Goal: Transaction & Acquisition: Subscribe to service/newsletter

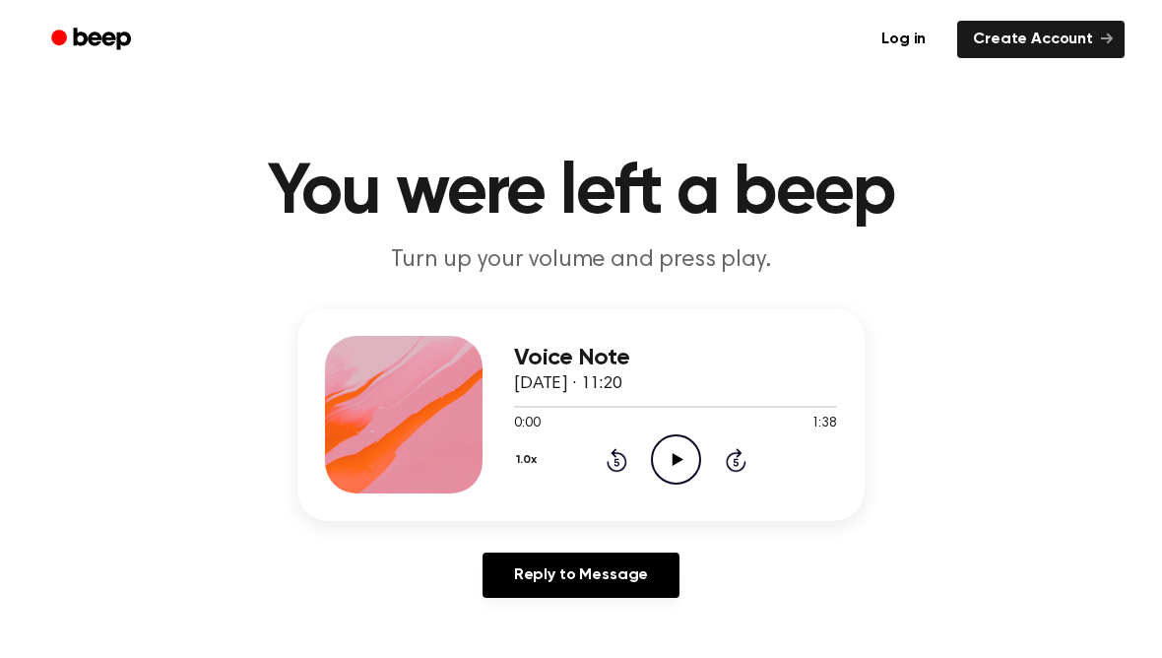
click at [692, 467] on icon "Play Audio" at bounding box center [676, 459] width 50 height 50
click at [664, 465] on icon "Pause Audio" at bounding box center [676, 459] width 50 height 50
click at [675, 449] on icon "Play Audio" at bounding box center [676, 459] width 50 height 50
click at [674, 462] on icon at bounding box center [676, 459] width 9 height 13
click at [622, 450] on icon "Rewind 5 seconds" at bounding box center [617, 460] width 22 height 26
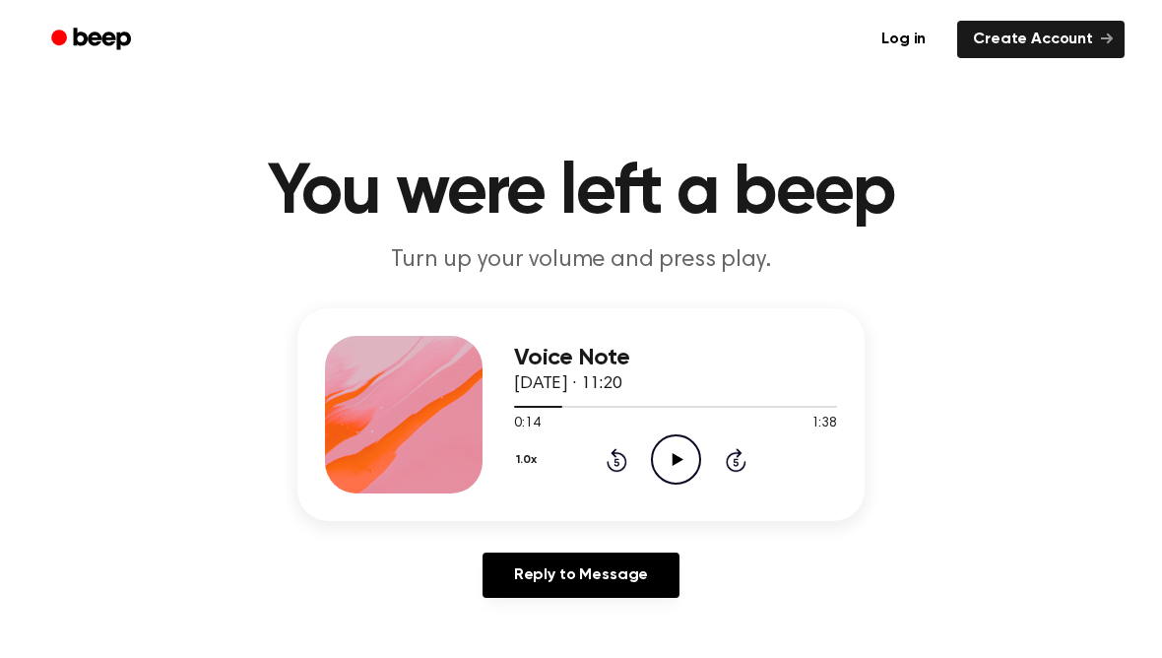
click at [621, 450] on icon "Rewind 5 seconds" at bounding box center [617, 460] width 22 height 26
click at [616, 458] on icon at bounding box center [617, 460] width 21 height 24
click at [739, 447] on icon "Skip 5 seconds" at bounding box center [736, 460] width 22 height 26
click at [675, 451] on icon "Play Audio" at bounding box center [676, 459] width 50 height 50
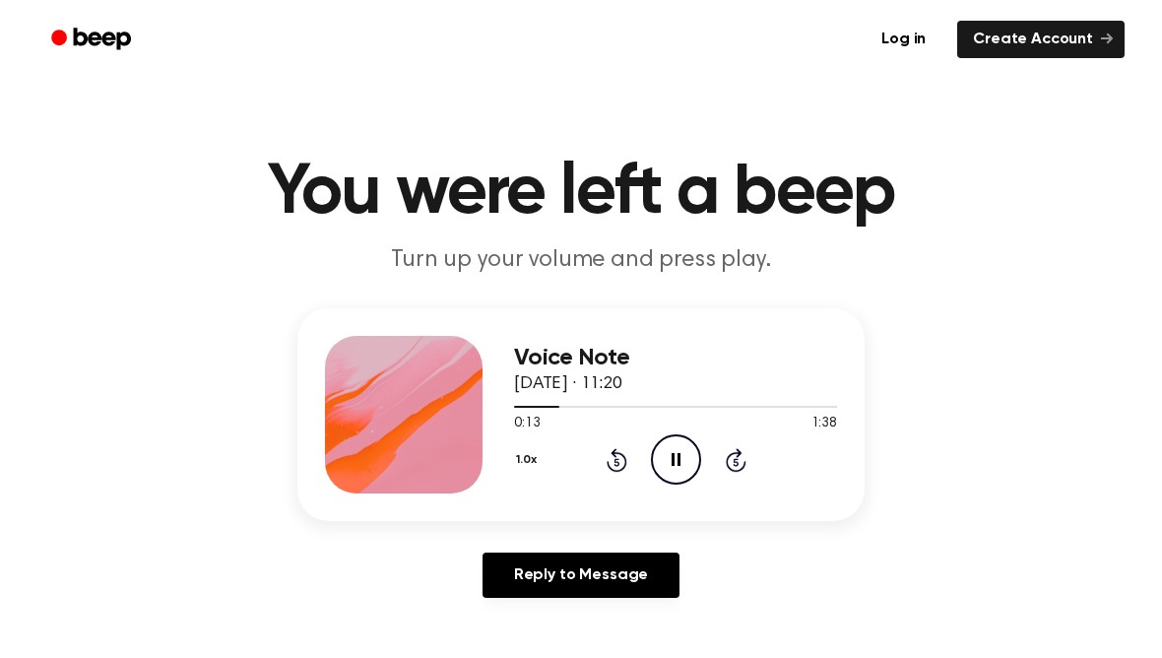
click at [681, 459] on icon "Pause Audio" at bounding box center [676, 459] width 50 height 50
click at [677, 441] on icon "Play Audio" at bounding box center [676, 459] width 50 height 50
click at [613, 454] on icon at bounding box center [617, 460] width 21 height 24
click at [619, 452] on icon at bounding box center [617, 460] width 21 height 24
click at [669, 468] on icon "Pause Audio" at bounding box center [676, 459] width 50 height 50
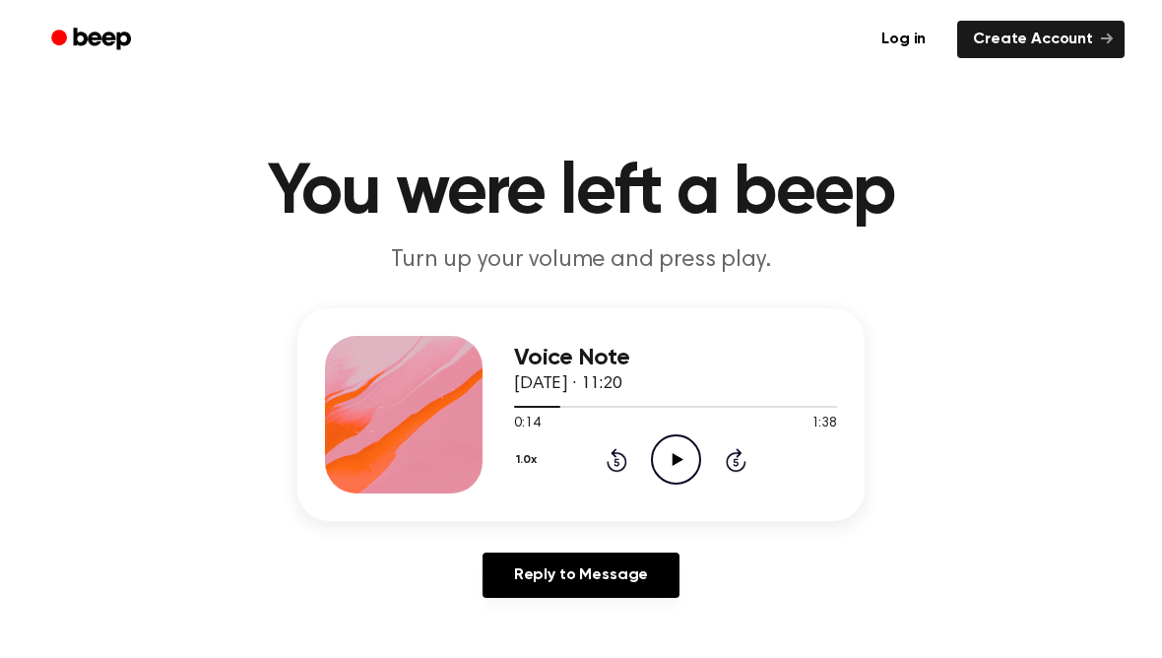
click at [672, 450] on icon "Play Audio" at bounding box center [676, 459] width 50 height 50
click at [610, 448] on icon "Rewind 5 seconds" at bounding box center [617, 460] width 22 height 26
click at [675, 464] on icon "Pause Audio" at bounding box center [676, 459] width 50 height 50
click at [673, 460] on icon at bounding box center [677, 459] width 11 height 13
click at [683, 455] on icon "Pause Audio" at bounding box center [676, 459] width 50 height 50
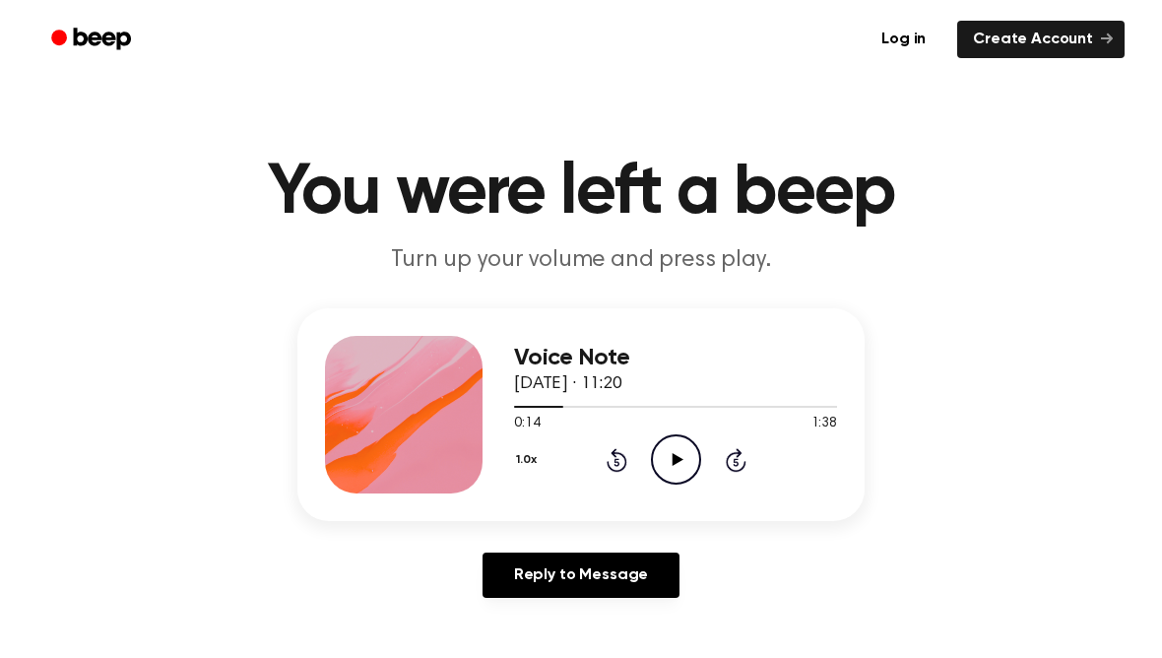
click at [670, 462] on icon "Play Audio" at bounding box center [676, 459] width 50 height 50
click at [683, 465] on icon "Pause Audio" at bounding box center [676, 459] width 50 height 50
click at [683, 465] on icon "Play Audio" at bounding box center [676, 459] width 50 height 50
click at [621, 456] on icon at bounding box center [617, 460] width 21 height 24
click at [606, 451] on icon "Rewind 5 seconds" at bounding box center [617, 460] width 22 height 26
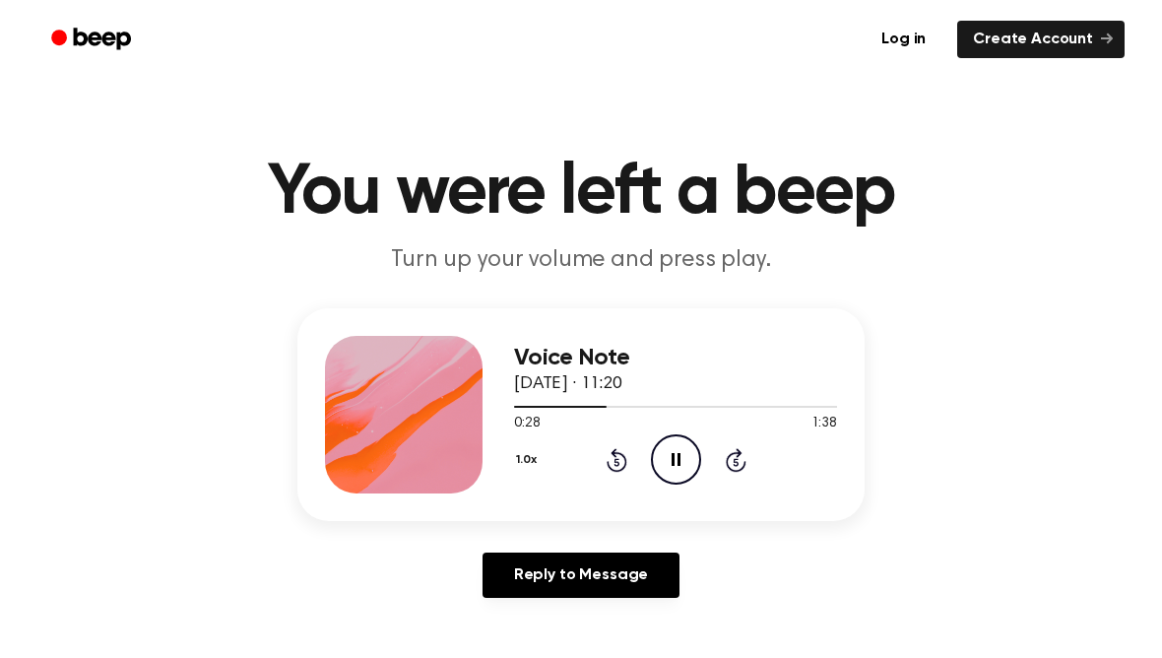
click at [667, 452] on icon "Pause Audio" at bounding box center [676, 459] width 50 height 50
click at [687, 459] on icon "Play Audio" at bounding box center [676, 459] width 50 height 50
click at [616, 458] on icon at bounding box center [617, 460] width 21 height 24
click at [609, 484] on div "Voice Note 10 October 2025 · 11:20 0:35 1:38 Your browser does not support the …" at bounding box center [675, 415] width 323 height 158
click at [608, 484] on div "1.0x Rewind 5 seconds Pause Audio Skip 5 seconds" at bounding box center [675, 459] width 323 height 50
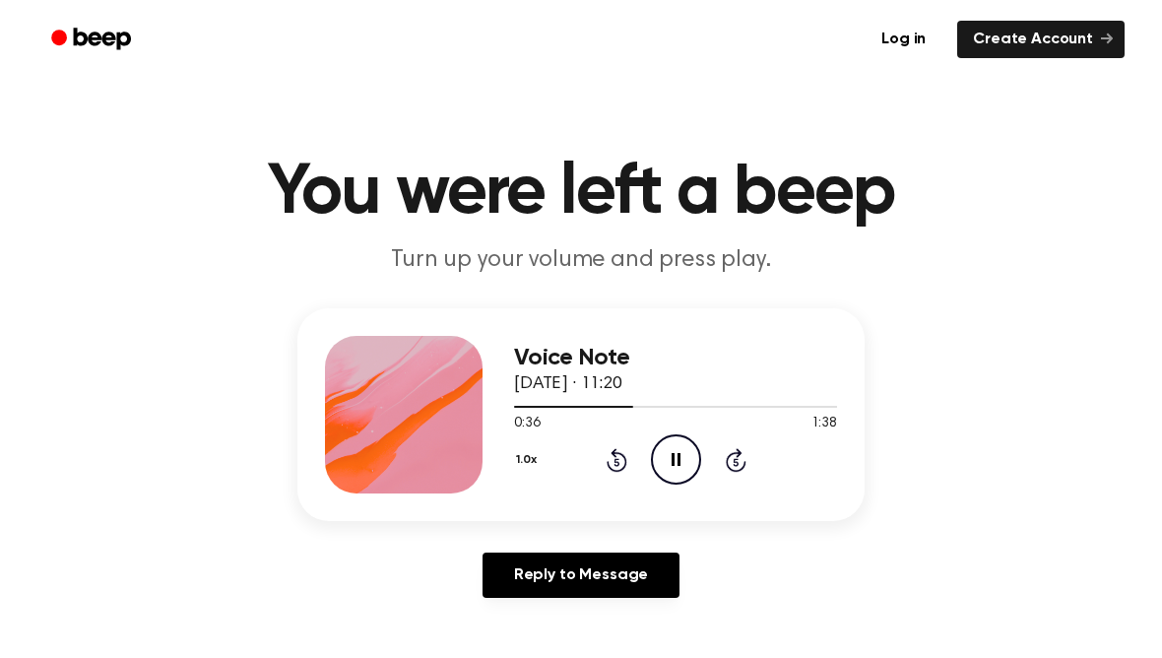
click at [612, 460] on icon "Rewind 5 seconds" at bounding box center [617, 460] width 22 height 26
click at [629, 484] on div "1.0x Rewind 5 seconds Pause Audio Skip 5 seconds" at bounding box center [675, 459] width 323 height 50
click at [628, 483] on div "1.0x Rewind 5 seconds Pause Audio Skip 5 seconds" at bounding box center [675, 459] width 323 height 50
click at [616, 459] on icon at bounding box center [615, 462] width 5 height 8
click at [674, 469] on icon "Pause Audio" at bounding box center [676, 459] width 50 height 50
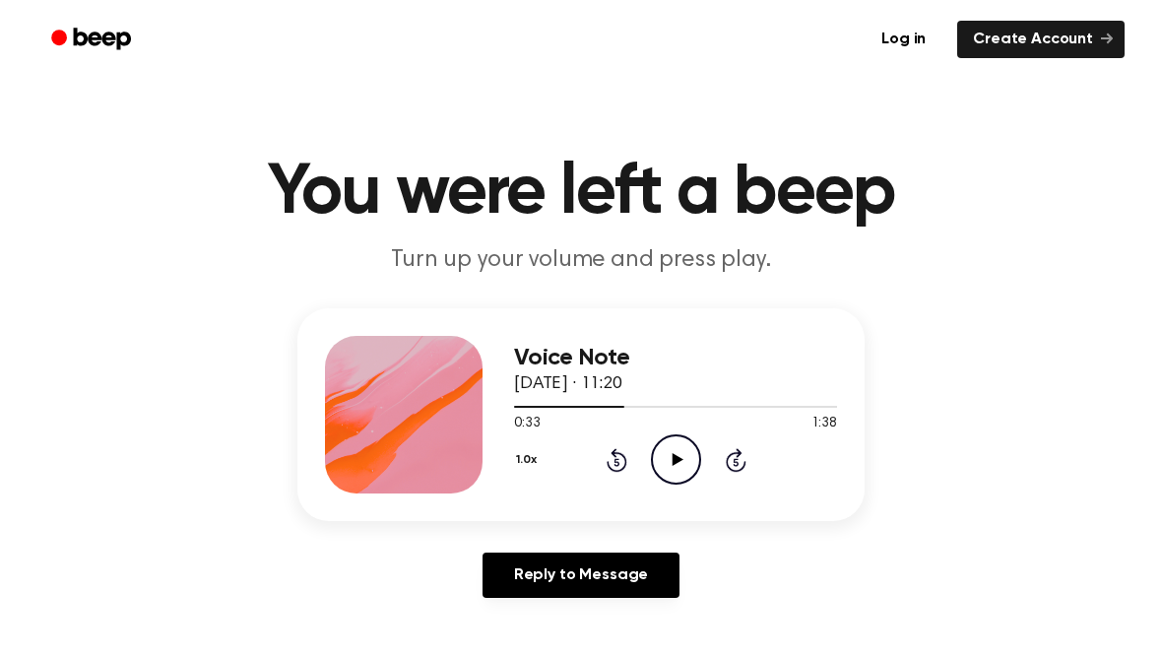
click at [670, 465] on icon "Play Audio" at bounding box center [676, 459] width 50 height 50
click at [626, 447] on icon "Rewind 5 seconds" at bounding box center [617, 460] width 22 height 26
click at [608, 460] on icon "Rewind 5 seconds" at bounding box center [617, 460] width 22 height 26
click at [615, 459] on icon at bounding box center [615, 462] width 5 height 8
click at [621, 465] on icon "Rewind 5 seconds" at bounding box center [617, 460] width 22 height 26
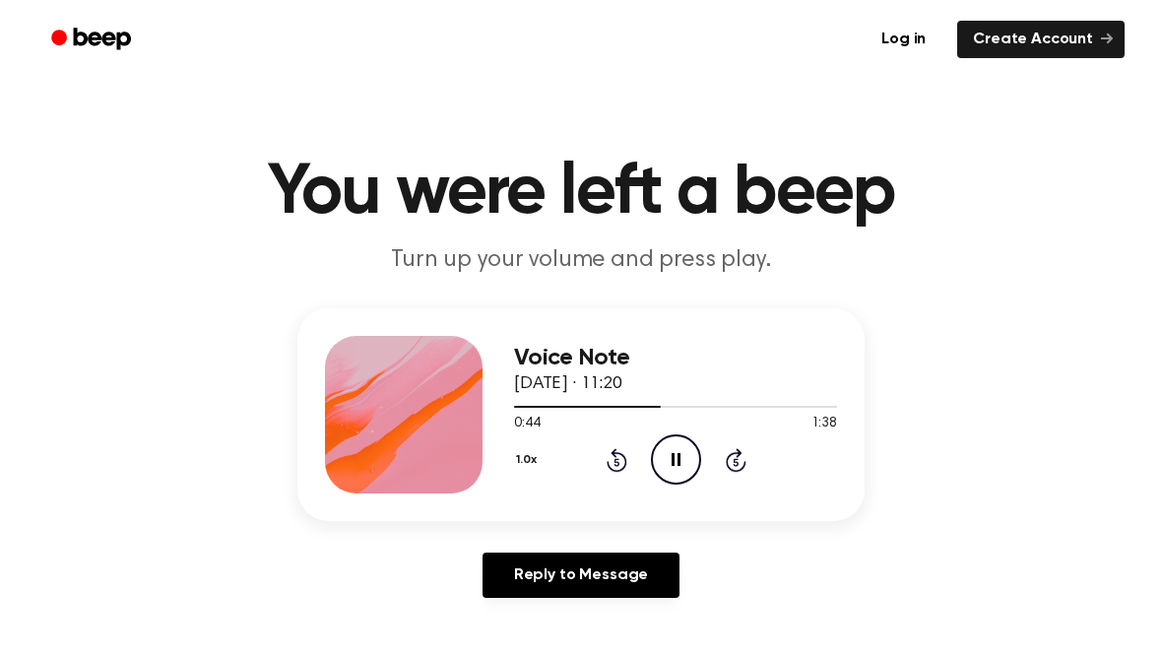
click at [674, 455] on icon at bounding box center [676, 459] width 9 height 13
click at [682, 458] on icon "Play Audio" at bounding box center [676, 459] width 50 height 50
click at [602, 472] on div "1.0x Rewind 5 seconds Pause Audio Skip 5 seconds" at bounding box center [675, 459] width 323 height 50
click at [626, 448] on icon "Rewind 5 seconds" at bounding box center [617, 460] width 22 height 26
click at [616, 458] on icon at bounding box center [617, 460] width 21 height 24
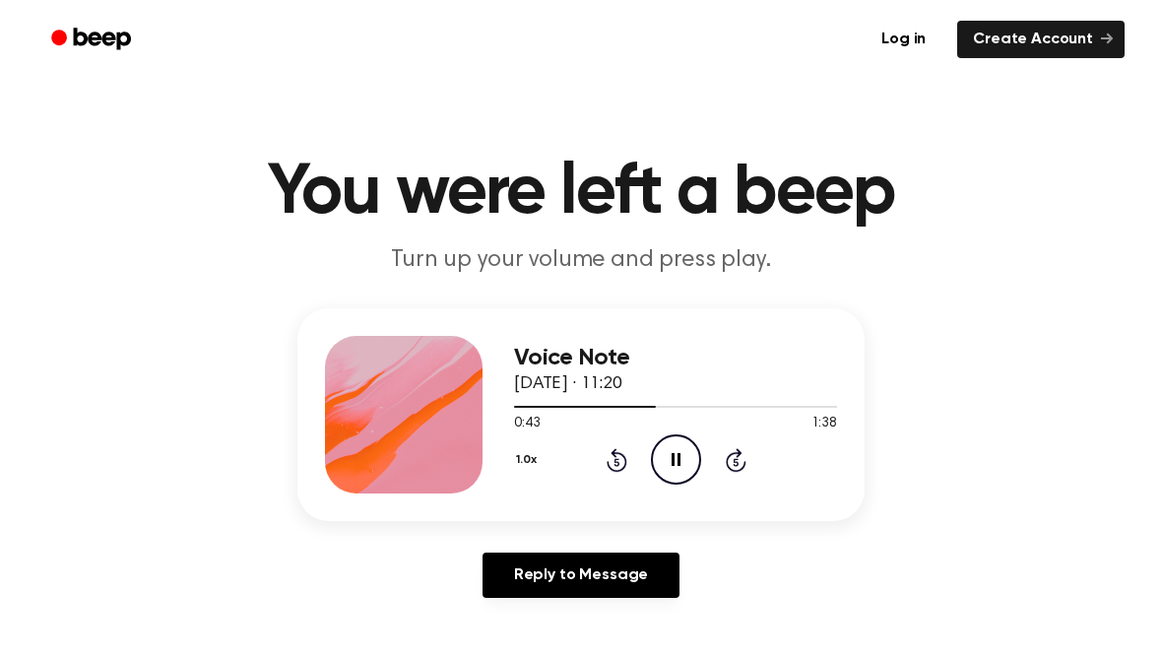
click at [614, 451] on icon at bounding box center [617, 460] width 21 height 24
click at [613, 451] on icon at bounding box center [617, 460] width 21 height 24
click at [675, 451] on icon "Pause Audio" at bounding box center [676, 459] width 50 height 50
click at [672, 453] on icon "Play Audio" at bounding box center [676, 459] width 50 height 50
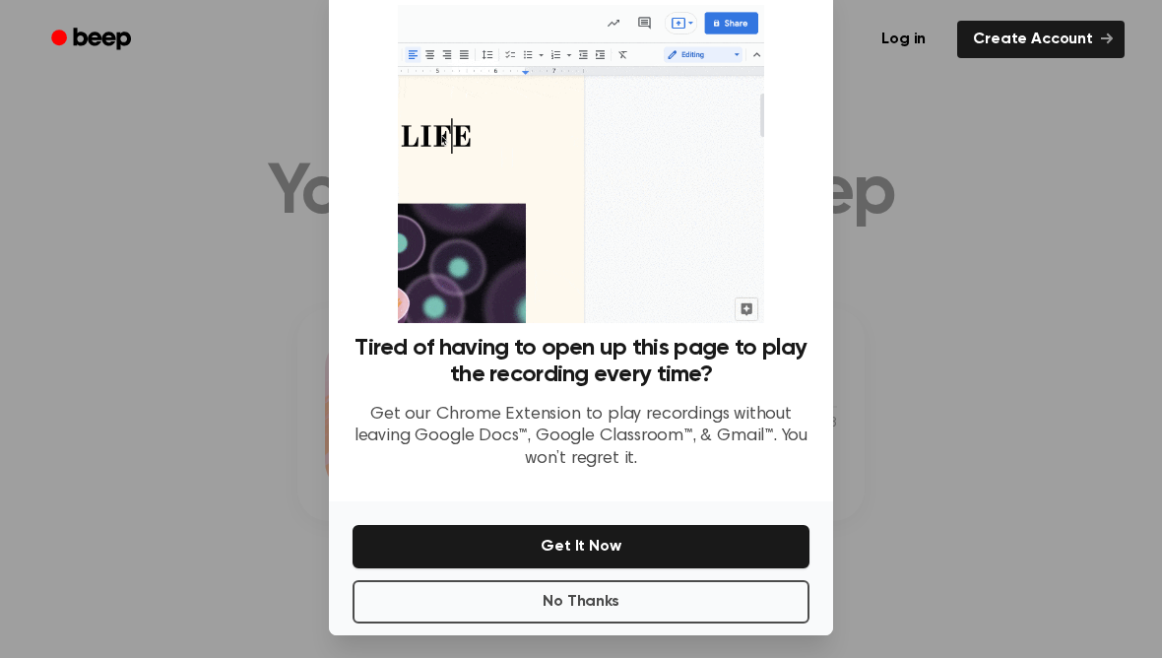
scroll to position [55, 0]
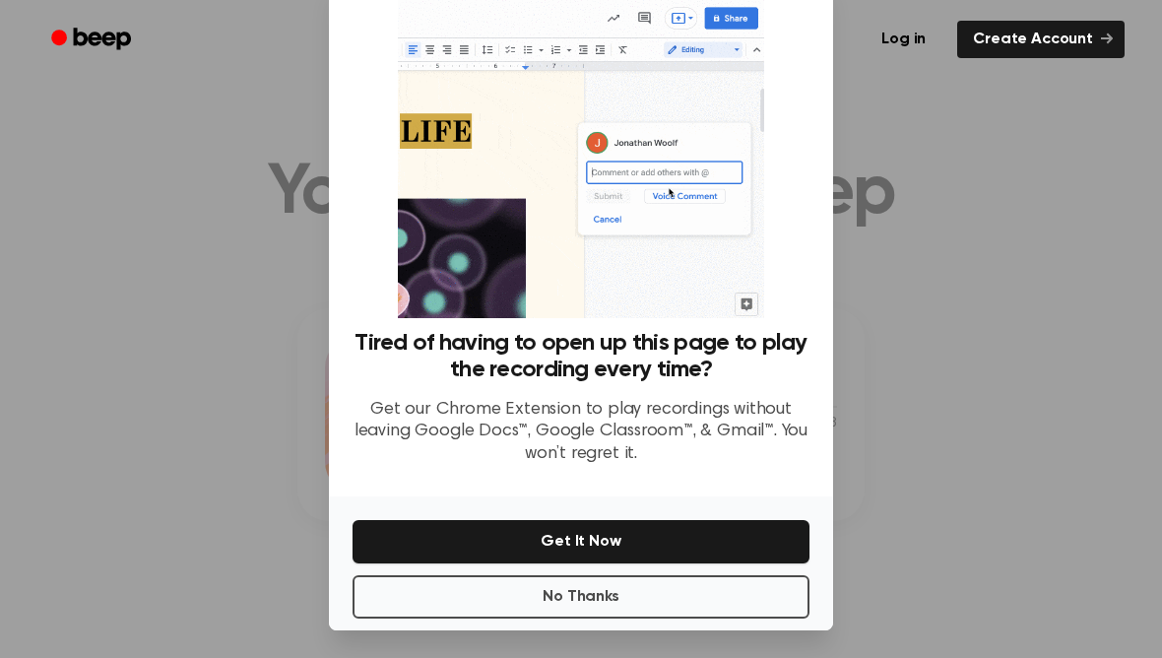
click at [736, 535] on button "Get It Now" at bounding box center [581, 541] width 457 height 43
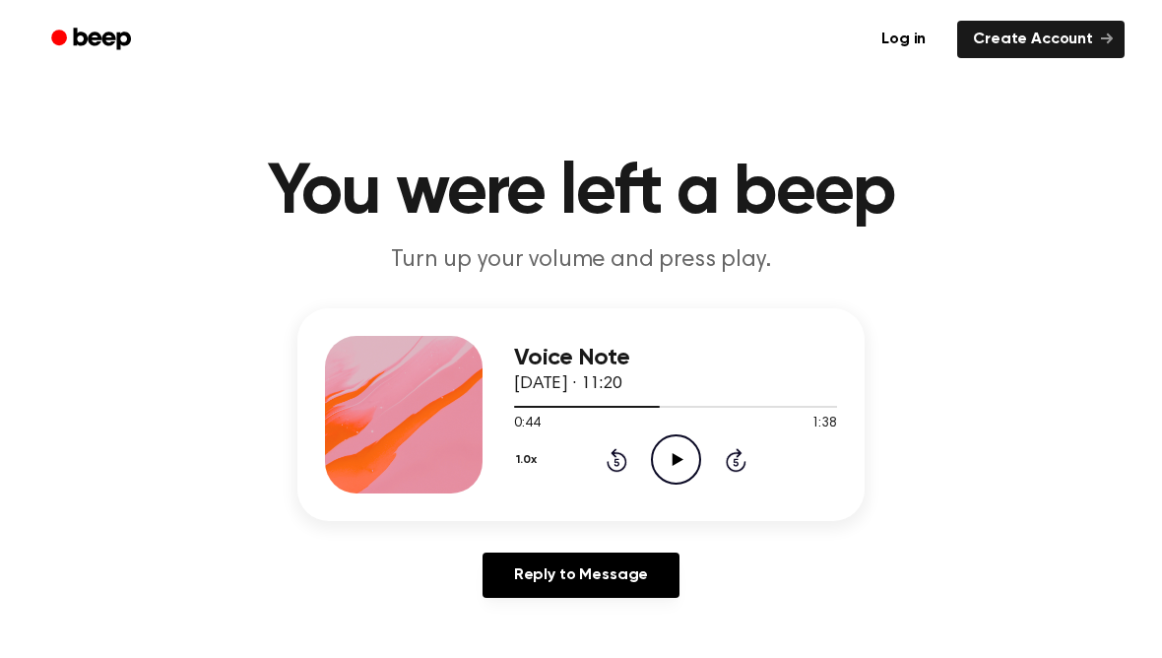
click at [685, 452] on icon "Play Audio" at bounding box center [676, 459] width 50 height 50
click at [624, 455] on icon at bounding box center [617, 460] width 21 height 24
click at [614, 449] on icon at bounding box center [617, 460] width 21 height 24
click at [631, 484] on div "1.0x Rewind 5 seconds Pause Audio Skip 5 seconds" at bounding box center [675, 459] width 323 height 50
click at [631, 483] on div "1.0x Rewind 5 seconds Pause Audio Skip 5 seconds" at bounding box center [675, 459] width 323 height 50
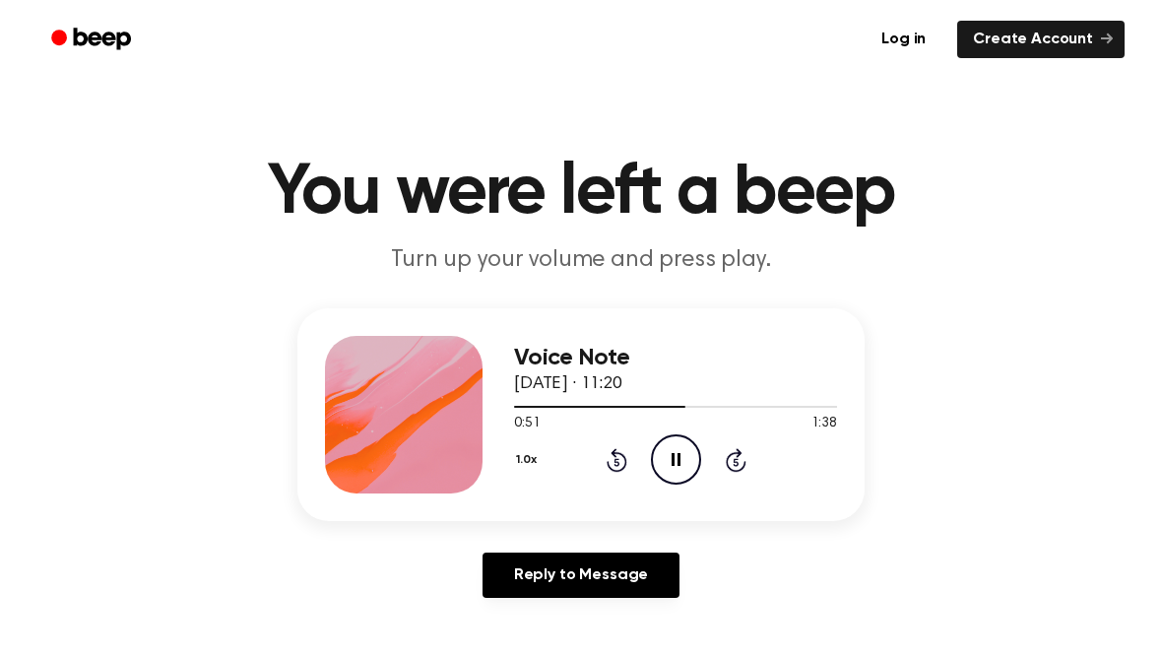
click at [626, 462] on icon at bounding box center [617, 460] width 21 height 24
click at [636, 483] on div "1.0x Rewind 5 seconds Pause Audio Skip 5 seconds" at bounding box center [675, 459] width 323 height 50
click at [601, 490] on div "Voice Note 10 October 2025 · 11:20 0:48 1:38 Your browser does not support the …" at bounding box center [675, 415] width 323 height 158
click at [601, 489] on div "Voice Note 10 October 2025 · 11:20 0:48 1:38 Your browser does not support the …" at bounding box center [675, 415] width 323 height 158
click at [612, 459] on icon "Rewind 5 seconds" at bounding box center [617, 460] width 22 height 26
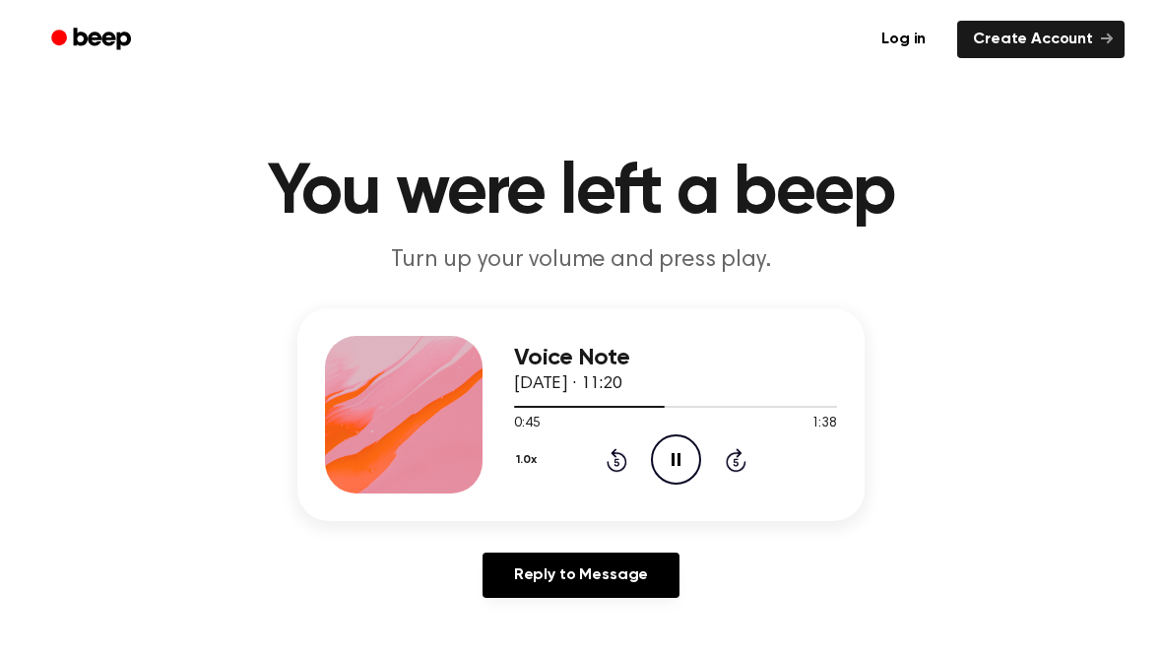
click at [612, 458] on icon "Rewind 5 seconds" at bounding box center [617, 460] width 22 height 26
click at [618, 458] on icon "Rewind 5 seconds" at bounding box center [617, 460] width 22 height 26
click at [610, 465] on icon at bounding box center [617, 460] width 21 height 24
click at [610, 463] on icon "Rewind 5 seconds" at bounding box center [617, 460] width 22 height 26
click at [604, 475] on div "1.0x Rewind 5 seconds Pause Audio Skip 5 seconds" at bounding box center [675, 459] width 323 height 50
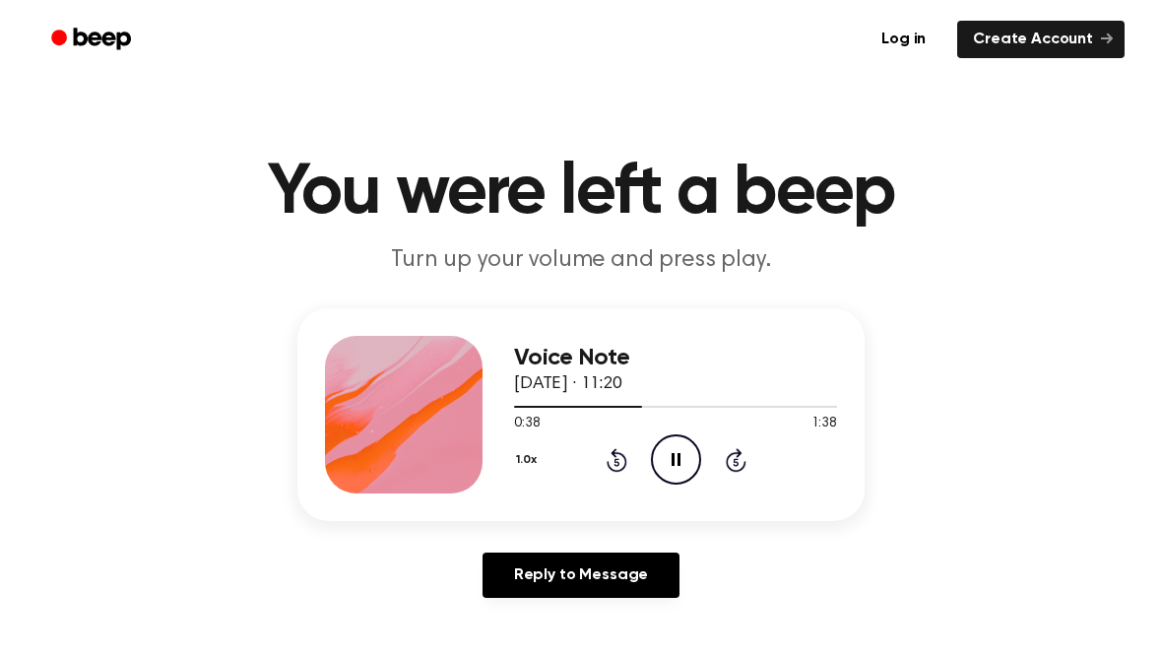
click at [603, 474] on div "1.0x Rewind 5 seconds Pause Audio Skip 5 seconds" at bounding box center [675, 459] width 323 height 50
click at [675, 459] on icon "Pause Audio" at bounding box center [676, 459] width 50 height 50
click at [632, 452] on div "1.0x Rewind 5 seconds Play Audio Skip 5 seconds" at bounding box center [675, 459] width 323 height 50
click at [615, 451] on icon at bounding box center [617, 460] width 21 height 24
click at [614, 453] on icon at bounding box center [617, 460] width 21 height 24
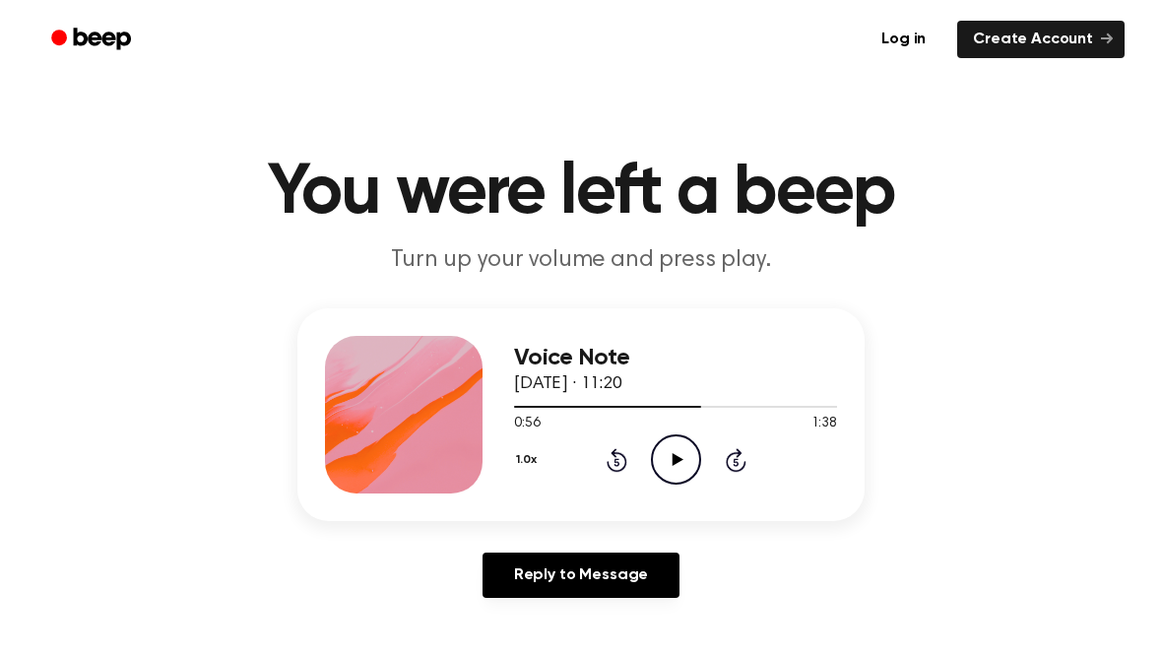
click at [609, 463] on icon at bounding box center [617, 460] width 21 height 24
click at [615, 468] on icon "Rewind 5 seconds" at bounding box center [617, 460] width 22 height 26
click at [608, 468] on icon "Rewind 5 seconds" at bounding box center [617, 460] width 22 height 26
click at [620, 448] on icon "Rewind 5 seconds" at bounding box center [617, 460] width 22 height 26
click at [621, 453] on icon at bounding box center [617, 460] width 21 height 24
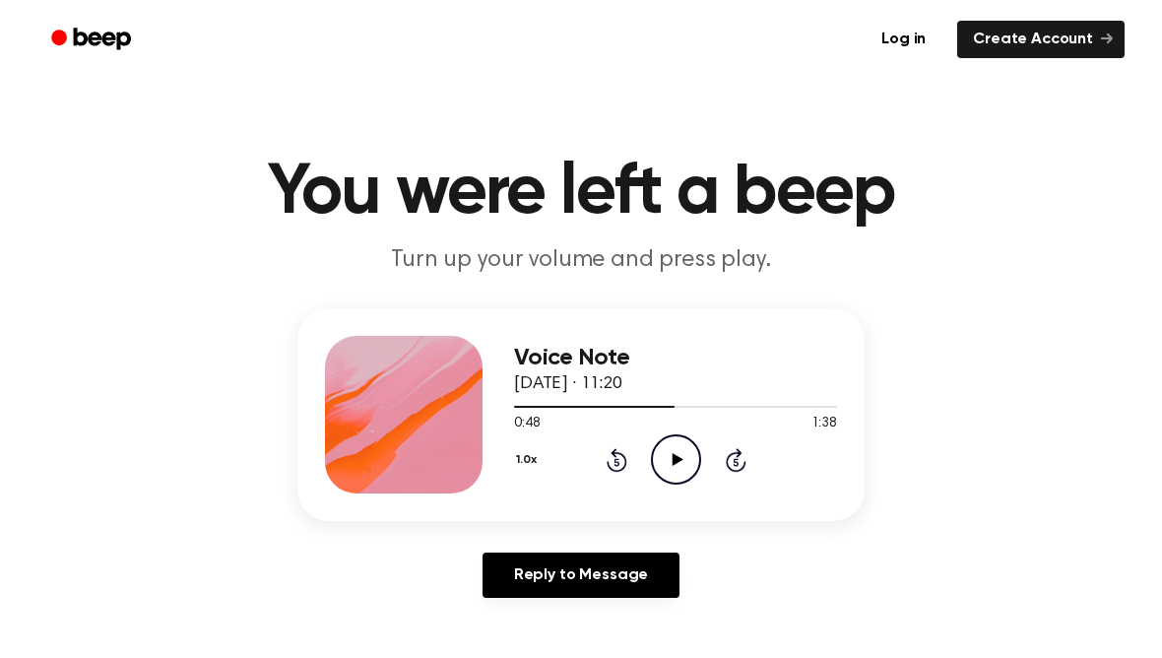
click at [621, 453] on icon at bounding box center [617, 460] width 21 height 24
click at [619, 458] on icon "Rewind 5 seconds" at bounding box center [617, 460] width 22 height 26
click at [679, 458] on icon at bounding box center [677, 459] width 11 height 13
click at [660, 452] on icon "Pause Audio" at bounding box center [676, 459] width 50 height 50
click at [677, 451] on icon "Play Audio" at bounding box center [676, 459] width 50 height 50
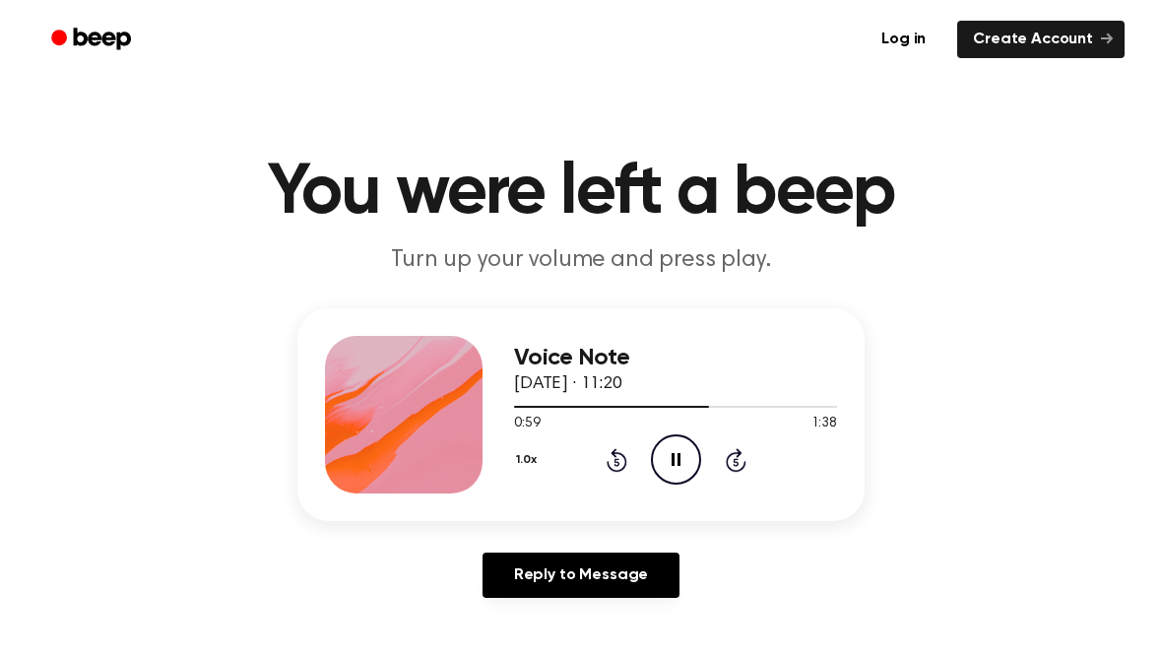
click at [617, 449] on icon "Rewind 5 seconds" at bounding box center [617, 460] width 22 height 26
click at [620, 468] on icon "Rewind 5 seconds" at bounding box center [617, 460] width 22 height 26
click at [611, 479] on div "1.0x Rewind 5 seconds Pause Audio Skip 5 seconds" at bounding box center [675, 459] width 323 height 50
click at [606, 459] on icon "Rewind 5 seconds" at bounding box center [617, 460] width 22 height 26
click at [619, 465] on icon "Rewind 5 seconds" at bounding box center [617, 460] width 22 height 26
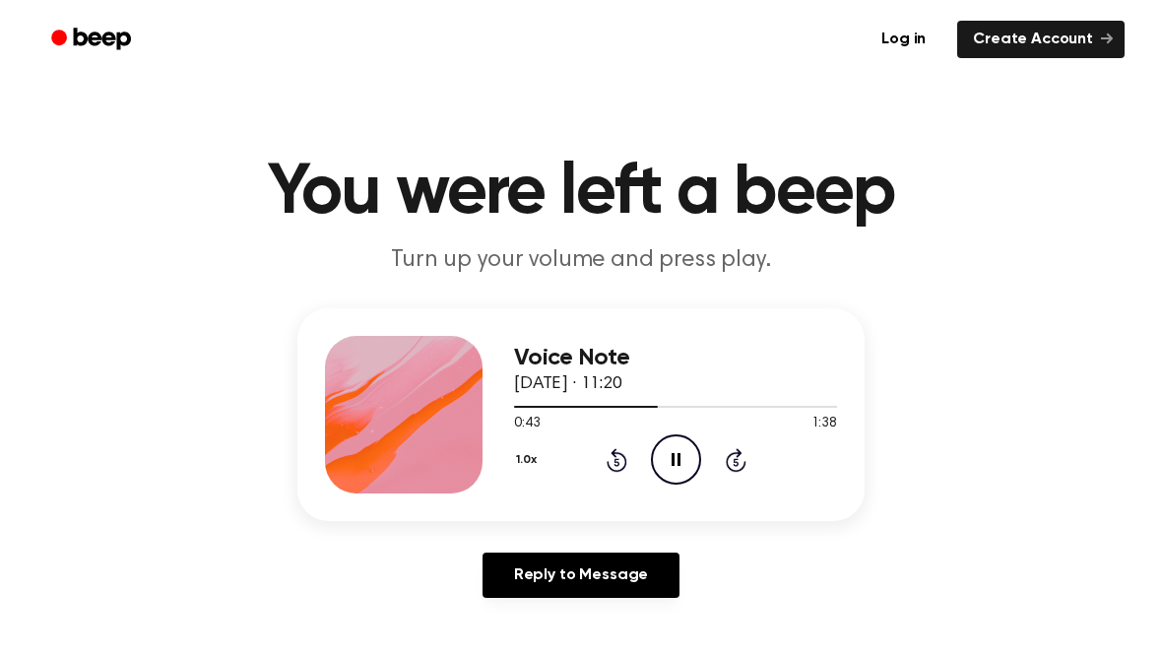
click at [745, 458] on icon "Skip 5 seconds" at bounding box center [736, 460] width 22 height 26
click at [734, 459] on icon "Skip 5 seconds" at bounding box center [736, 460] width 22 height 26
click at [620, 471] on icon at bounding box center [617, 460] width 21 height 24
click at [623, 474] on div "1.0x Rewind 5 seconds Pause Audio Skip 5 seconds" at bounding box center [675, 459] width 323 height 50
click at [608, 467] on icon at bounding box center [617, 460] width 21 height 24
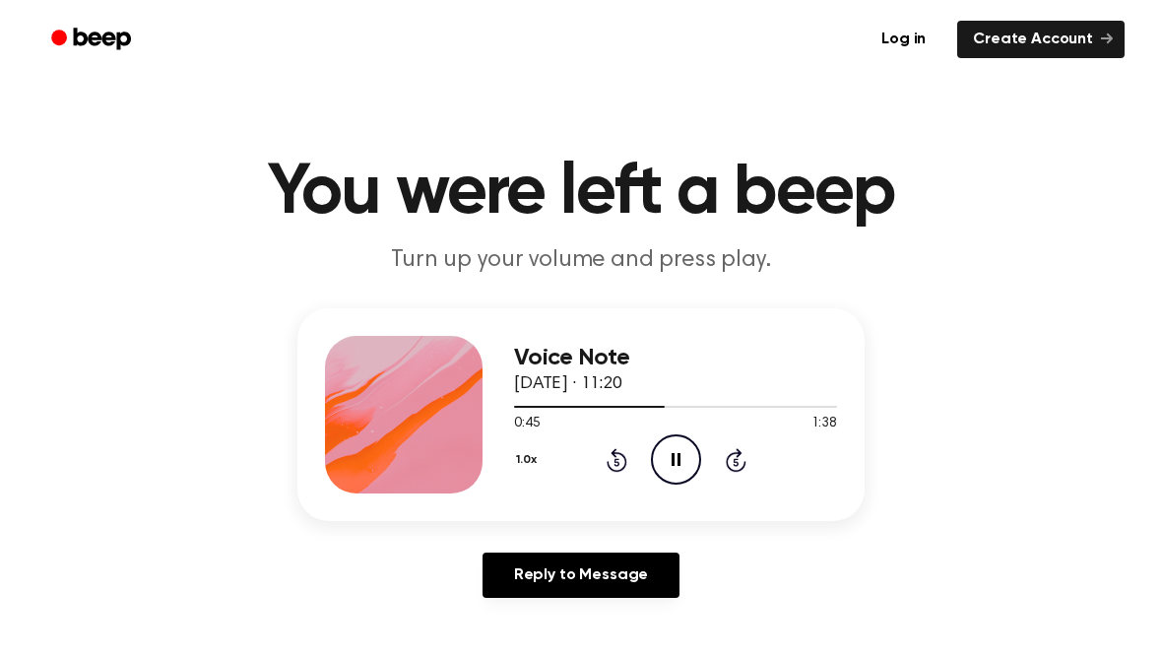
click at [622, 470] on icon at bounding box center [617, 460] width 21 height 24
click at [743, 464] on icon at bounding box center [736, 460] width 21 height 24
click at [625, 455] on icon "Rewind 5 seconds" at bounding box center [617, 460] width 22 height 26
click at [684, 460] on icon "Pause Audio" at bounding box center [676, 459] width 50 height 50
click at [676, 458] on icon at bounding box center [677, 459] width 11 height 13
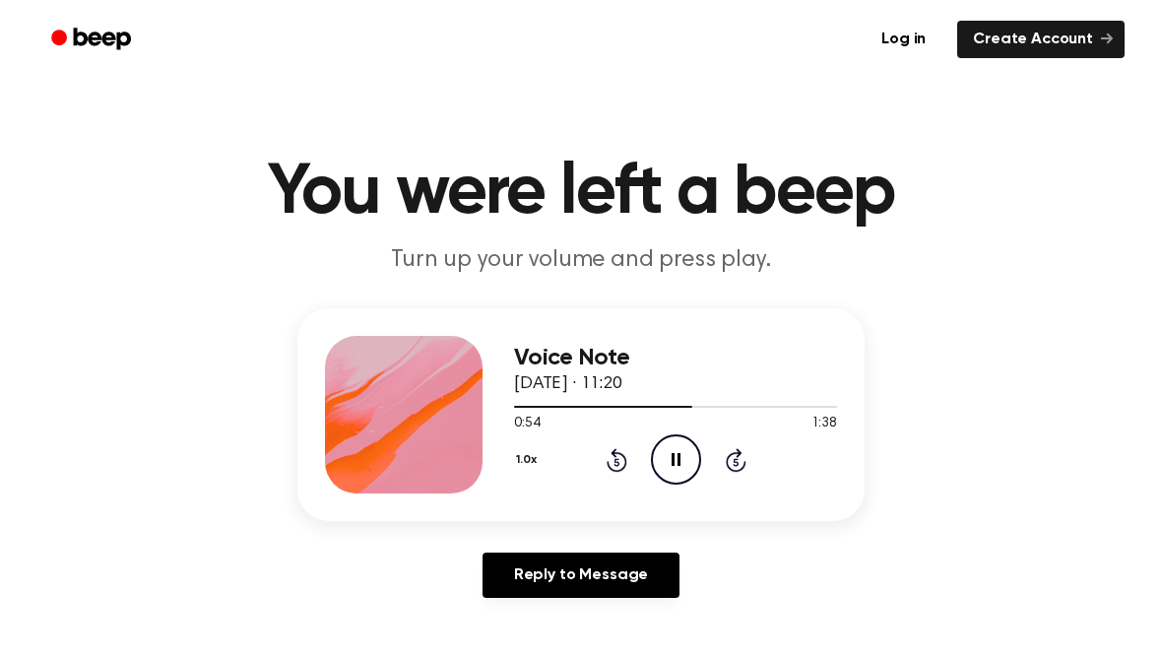
click at [623, 456] on icon at bounding box center [617, 460] width 21 height 24
click at [623, 449] on icon "Rewind 5 seconds" at bounding box center [617, 460] width 22 height 26
click at [671, 468] on icon "Pause Audio" at bounding box center [676, 459] width 50 height 50
click at [609, 465] on icon at bounding box center [617, 460] width 21 height 24
click at [677, 467] on icon "Play Audio" at bounding box center [676, 459] width 50 height 50
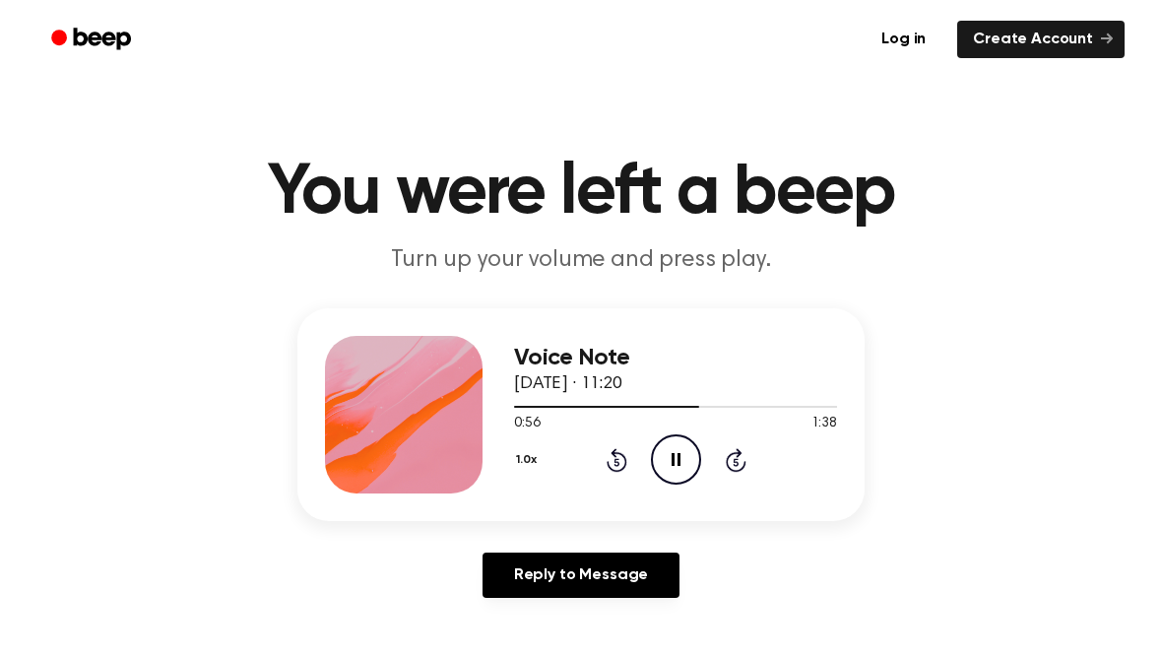
click at [681, 460] on icon "Pause Audio" at bounding box center [676, 459] width 50 height 50
click at [607, 458] on icon "Rewind 5 seconds" at bounding box center [617, 460] width 22 height 26
click at [615, 471] on icon at bounding box center [617, 460] width 21 height 24
click at [675, 467] on icon "Play Audio" at bounding box center [676, 459] width 50 height 50
click at [682, 454] on icon "Pause Audio" at bounding box center [676, 459] width 50 height 50
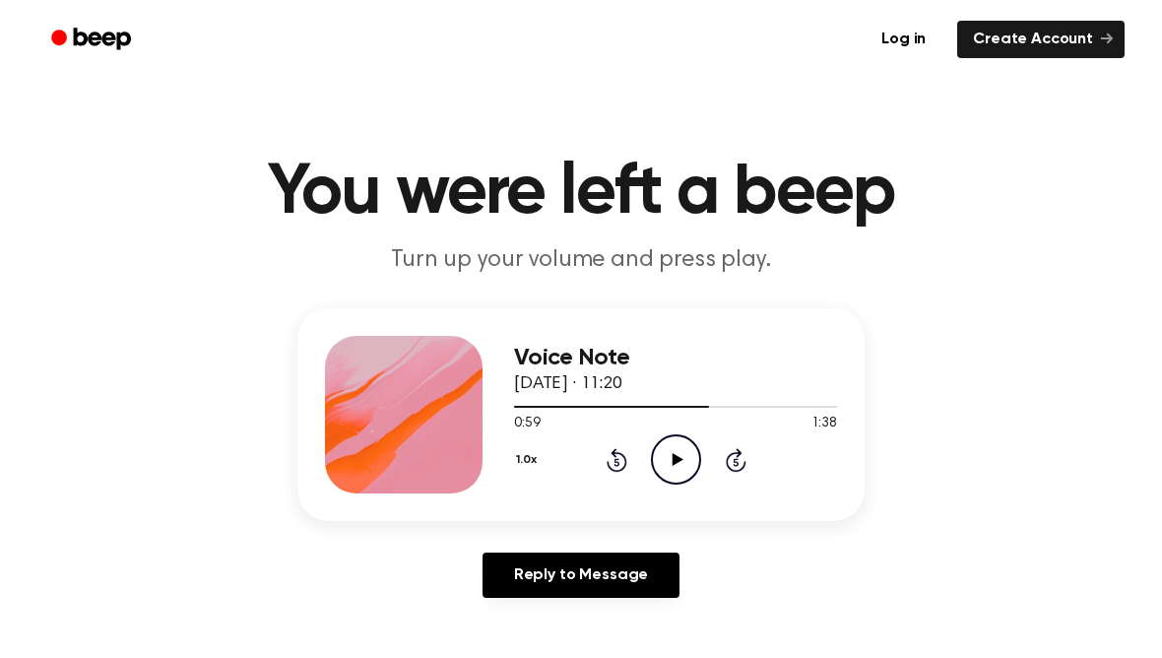
click at [667, 455] on icon "Play Audio" at bounding box center [676, 459] width 50 height 50
click at [678, 455] on icon at bounding box center [676, 459] width 9 height 13
click at [613, 471] on icon at bounding box center [617, 460] width 21 height 24
click at [682, 455] on icon "Play Audio" at bounding box center [676, 459] width 50 height 50
click at [688, 482] on icon "Pause Audio" at bounding box center [676, 459] width 50 height 50
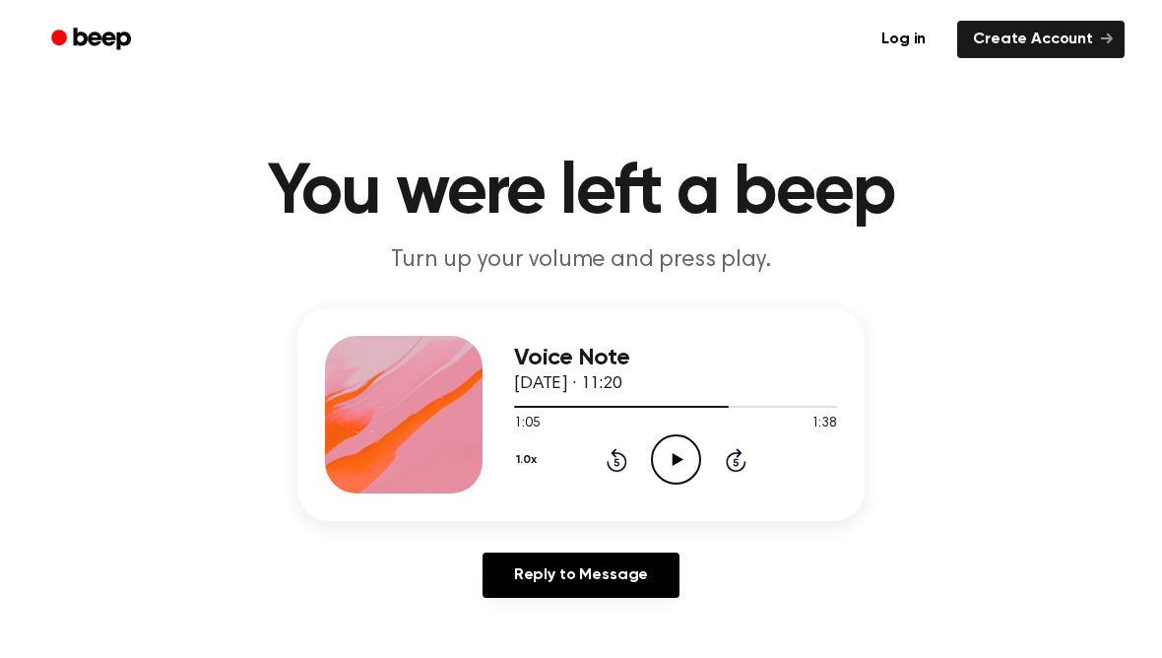
click at [676, 465] on icon "Play Audio" at bounding box center [676, 459] width 50 height 50
click at [690, 455] on icon "Pause Audio" at bounding box center [676, 459] width 50 height 50
click at [682, 449] on icon "Play Audio" at bounding box center [676, 459] width 50 height 50
click at [683, 444] on icon "Pause Audio" at bounding box center [676, 459] width 50 height 50
click at [614, 458] on icon "Rewind 5 seconds" at bounding box center [617, 460] width 22 height 26
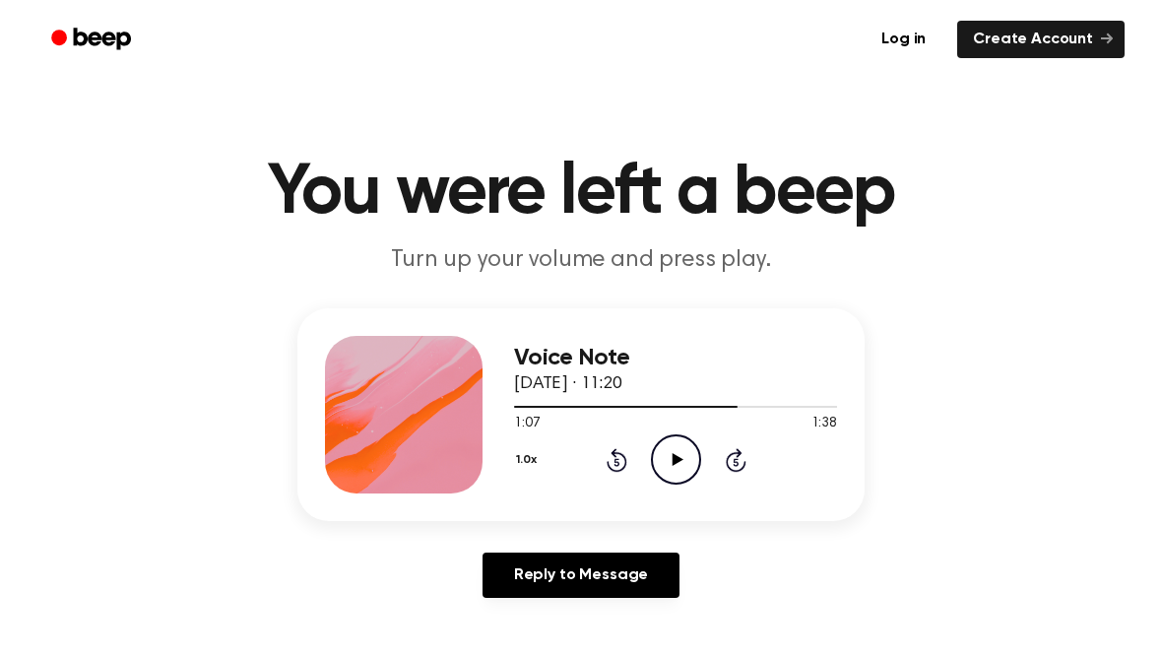
click at [613, 460] on icon "Rewind 5 seconds" at bounding box center [617, 460] width 22 height 26
click at [673, 462] on icon at bounding box center [677, 459] width 11 height 13
click at [684, 471] on icon "Pause Audio" at bounding box center [676, 459] width 50 height 50
click at [677, 469] on icon "Play Audio" at bounding box center [676, 459] width 50 height 50
click at [689, 448] on icon "Pause Audio" at bounding box center [676, 459] width 50 height 50
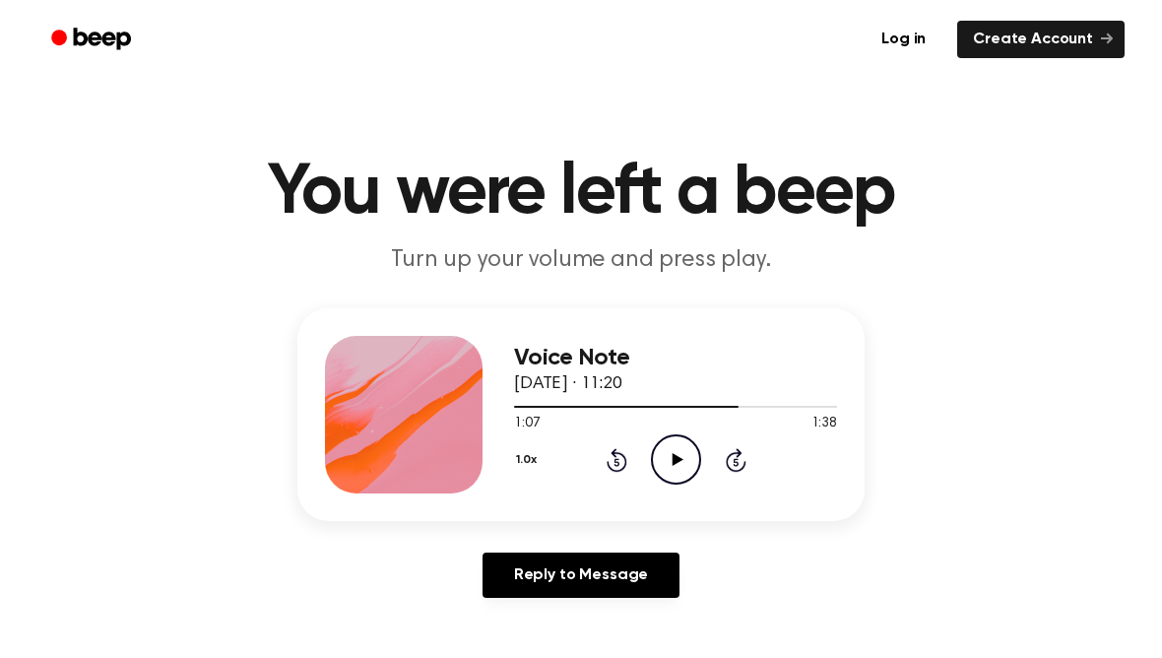
click at [685, 459] on icon "Play Audio" at bounding box center [676, 459] width 50 height 50
click at [672, 463] on icon at bounding box center [676, 459] width 9 height 13
click at [694, 473] on icon "Play Audio" at bounding box center [676, 459] width 50 height 50
click at [670, 459] on icon "Pause Audio" at bounding box center [676, 459] width 50 height 50
click at [684, 468] on icon "Play Audio" at bounding box center [676, 459] width 50 height 50
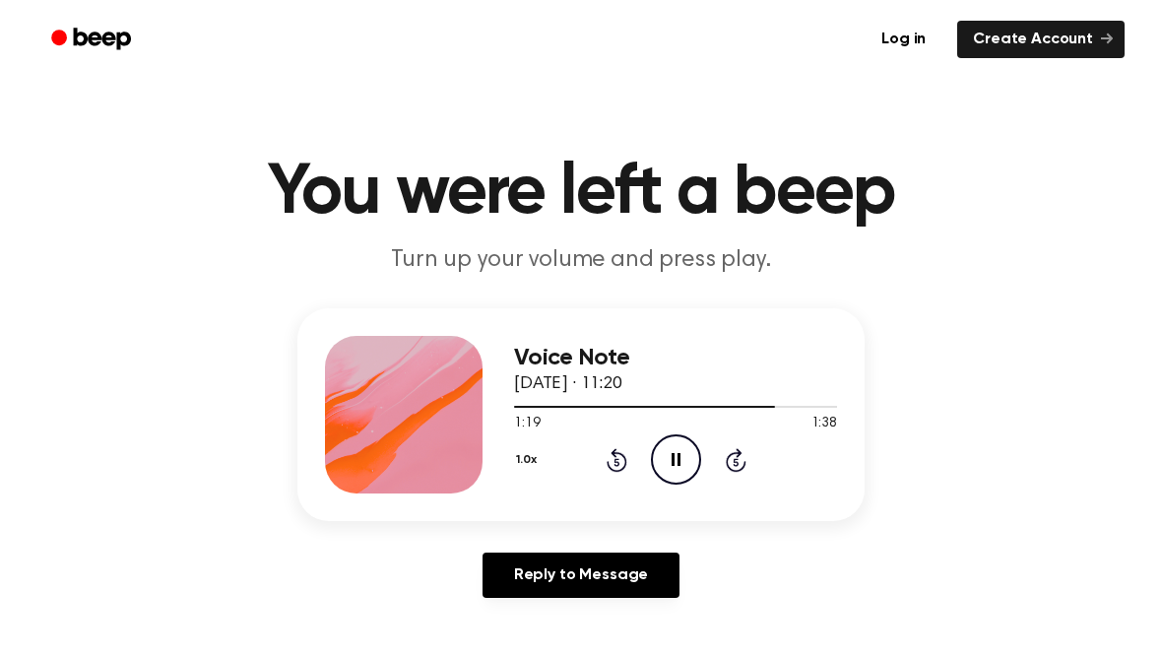
click at [688, 451] on icon "Pause Audio" at bounding box center [676, 459] width 50 height 50
click at [623, 595] on link "Reply to Message" at bounding box center [581, 574] width 197 height 45
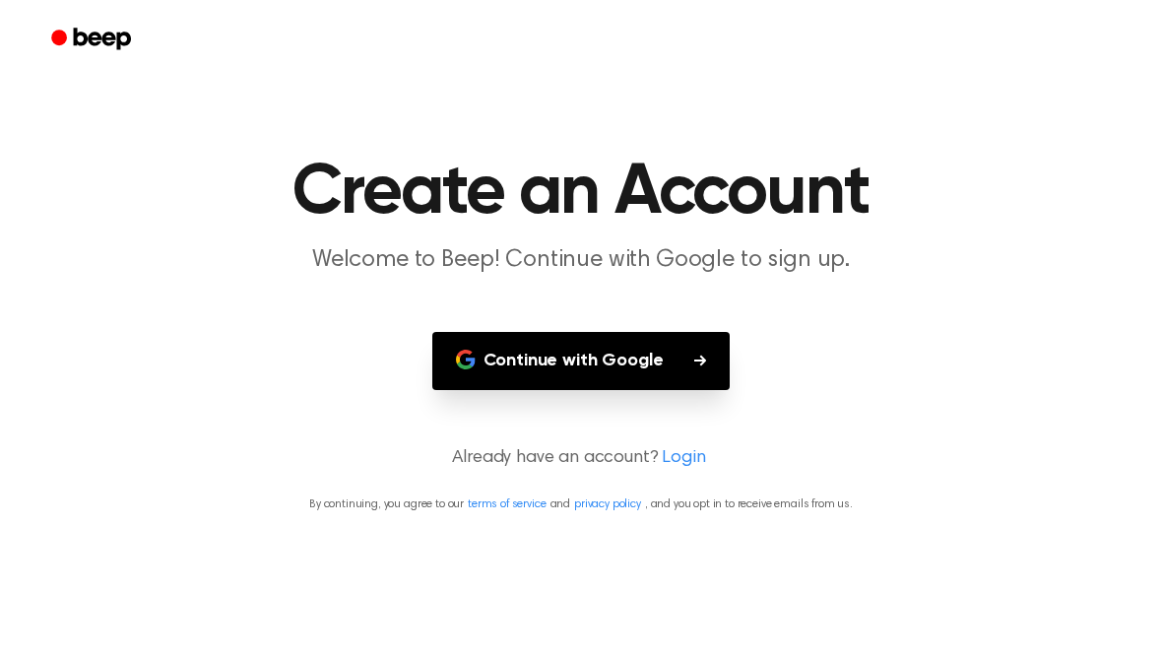
click at [626, 598] on main "Create an Account Welcome to Beep! Continue with Google to sign up. Continue wi…" at bounding box center [581, 329] width 1162 height 658
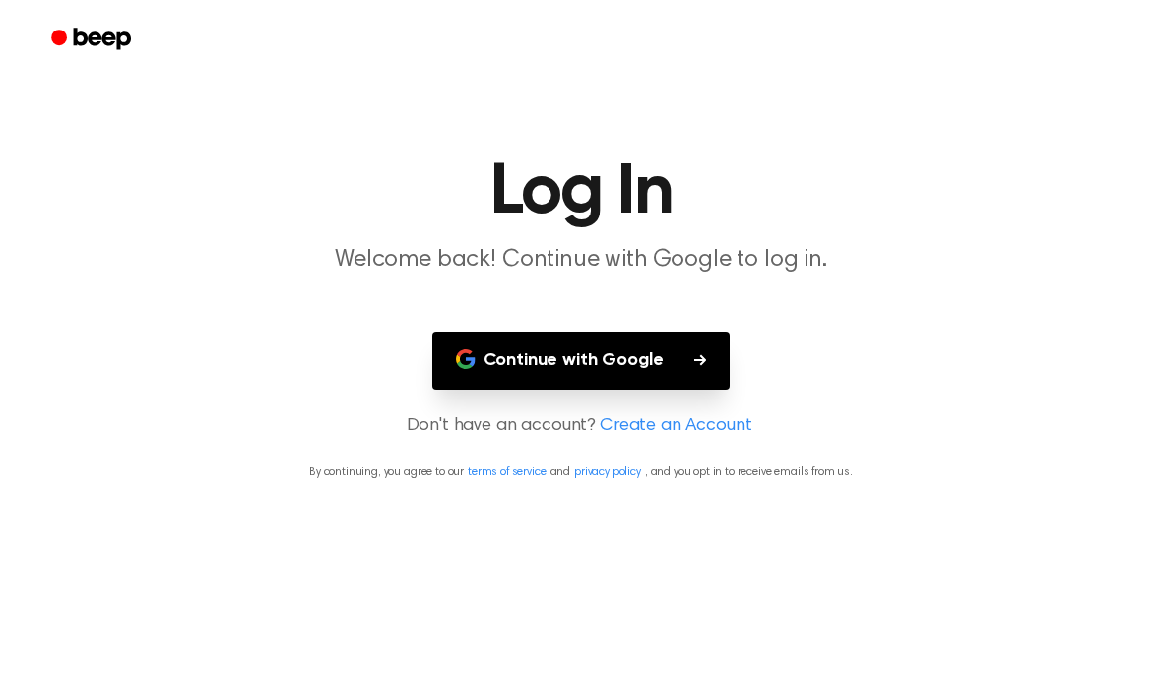
click at [645, 341] on button "Continue with Google" at bounding box center [581, 361] width 298 height 58
click at [642, 334] on button "Continue with Google" at bounding box center [581, 361] width 298 height 58
